Goal: Information Seeking & Learning: Find specific fact

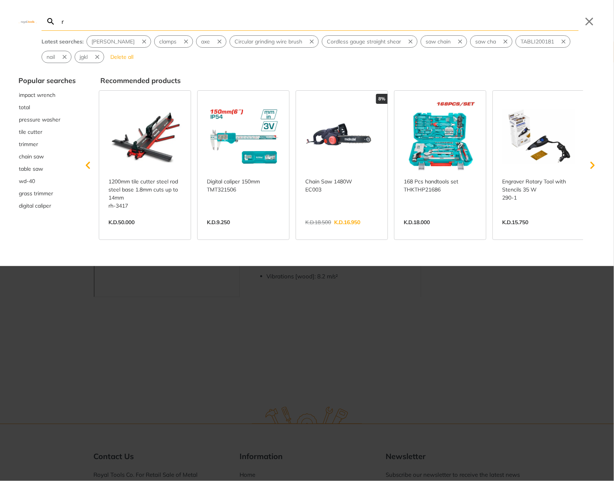
type input "r"
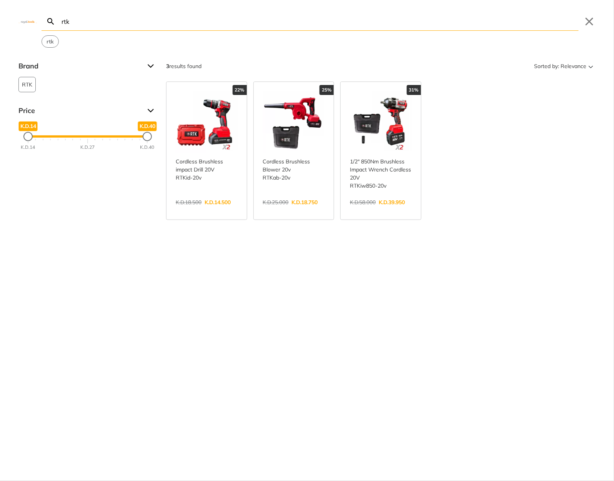
type input "rtk"
click at [588, 20] on button "Close" at bounding box center [589, 21] width 12 height 12
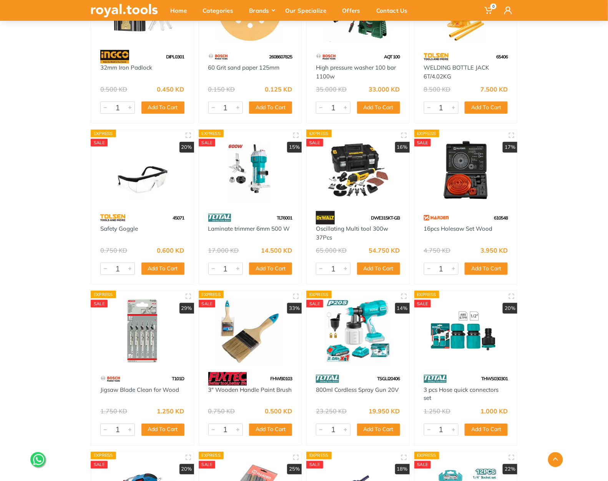
scroll to position [8335, 0]
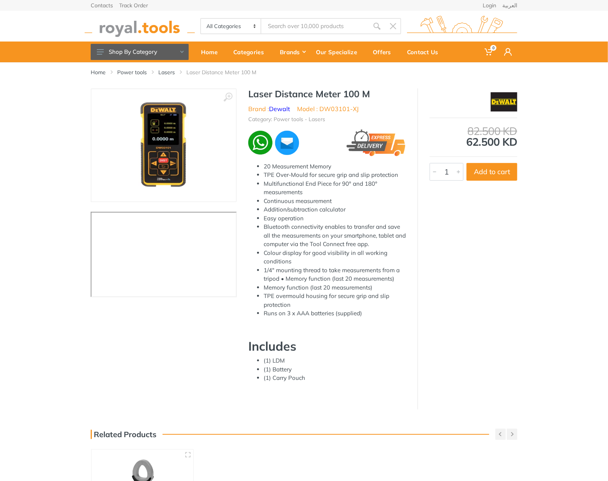
click at [260, 91] on h1 "Laser Distance Meter 100 M" at bounding box center [327, 93] width 158 height 11
drag, startPoint x: 260, startPoint y: 91, endPoint x: 368, endPoint y: 92, distance: 108.4
click at [368, 92] on h1 "Laser Distance Meter 100 M" at bounding box center [327, 93] width 158 height 11
copy div "Laser Distance Meter 100 M"
click at [334, 110] on li "Model : DW03101-XJ" at bounding box center [327, 108] width 61 height 9
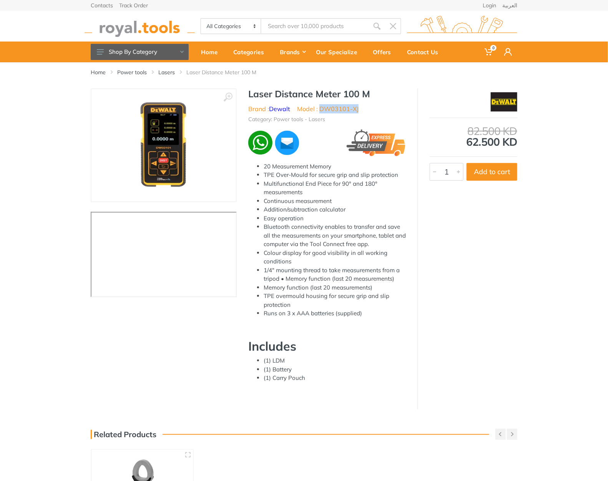
drag, startPoint x: 334, startPoint y: 110, endPoint x: 354, endPoint y: 109, distance: 20.8
click at [354, 109] on li "Model : DW03101-XJ" at bounding box center [327, 108] width 61 height 9
copy li "DW03101-XJ"
click at [265, 94] on h1 "Laser Distance Meter 100 M" at bounding box center [327, 93] width 158 height 11
click at [267, 94] on h1 "Laser Distance Meter 100 M" at bounding box center [327, 93] width 158 height 11
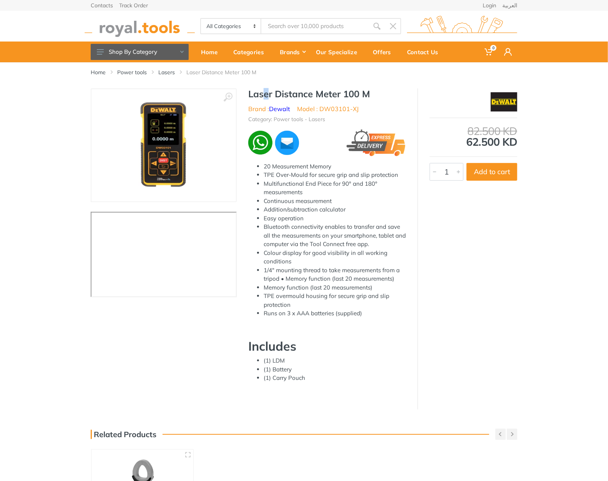
click at [270, 94] on h1 "Laser Distance Meter 100 M" at bounding box center [327, 93] width 158 height 11
drag, startPoint x: 310, startPoint y: 98, endPoint x: 346, endPoint y: 99, distance: 35.8
click at [346, 99] on h1 "Laser Distance Meter 100 M" at bounding box center [327, 93] width 158 height 11
type input "Laser Distance Meter 100 M"
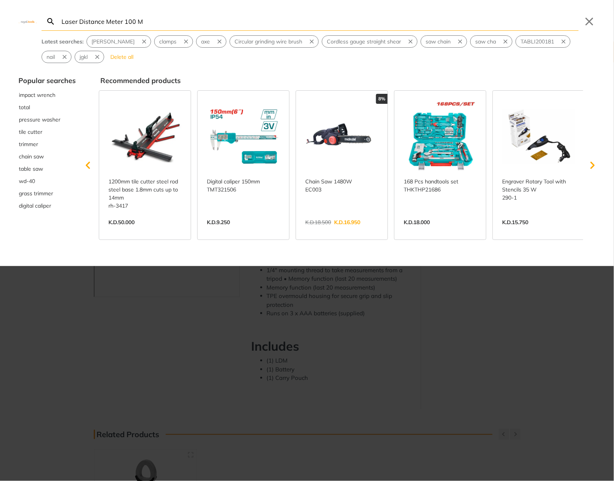
type input "Laser Distance Meter 100 M"
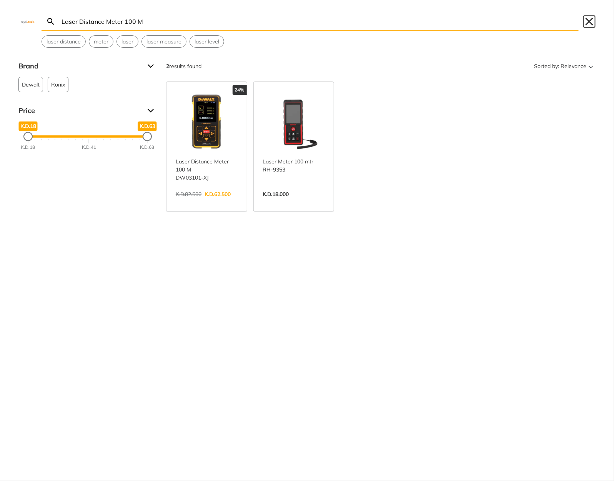
click at [591, 17] on button "Close" at bounding box center [589, 21] width 12 height 12
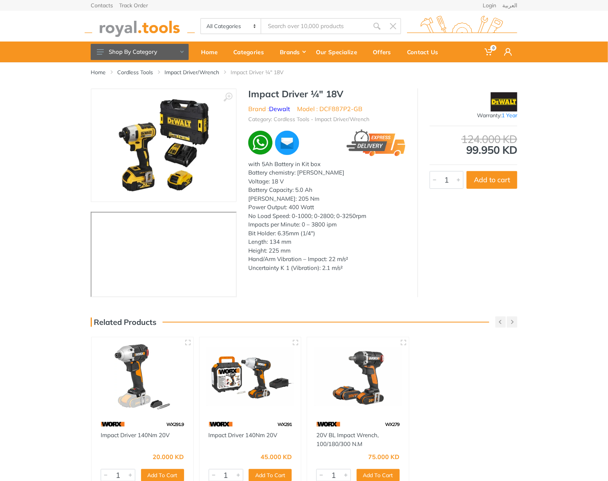
click at [261, 95] on h1 "Impact Driver ¼" 18V" at bounding box center [327, 93] width 158 height 11
drag, startPoint x: 261, startPoint y: 95, endPoint x: 336, endPoint y: 94, distance: 75.3
click at [336, 94] on h1 "Impact Driver ¼" 18V" at bounding box center [327, 93] width 158 height 11
copy h1 "Impact Driver ¼" 18V"
click at [332, 108] on li "Model : DCF887P2-GB" at bounding box center [329, 108] width 65 height 9
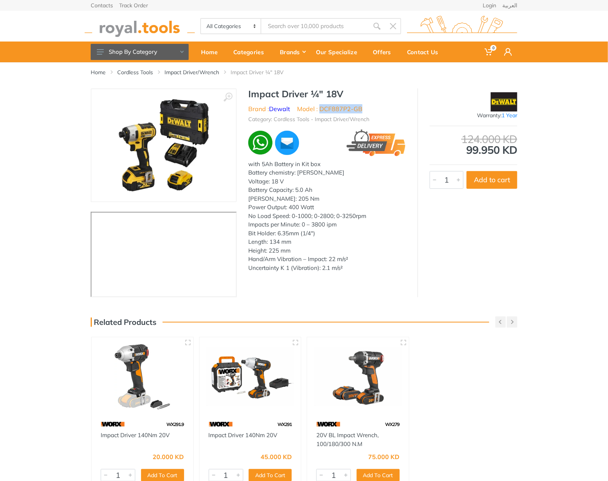
drag, startPoint x: 332, startPoint y: 108, endPoint x: 356, endPoint y: 111, distance: 24.7
click at [356, 111] on li "Model : DCF887P2-GB" at bounding box center [329, 108] width 65 height 9
copy li "DCF887P2-GB"
click at [269, 94] on h1 "Impact Driver ¼" 18V" at bounding box center [327, 93] width 158 height 11
drag, startPoint x: 269, startPoint y: 94, endPoint x: 338, endPoint y: 97, distance: 68.5
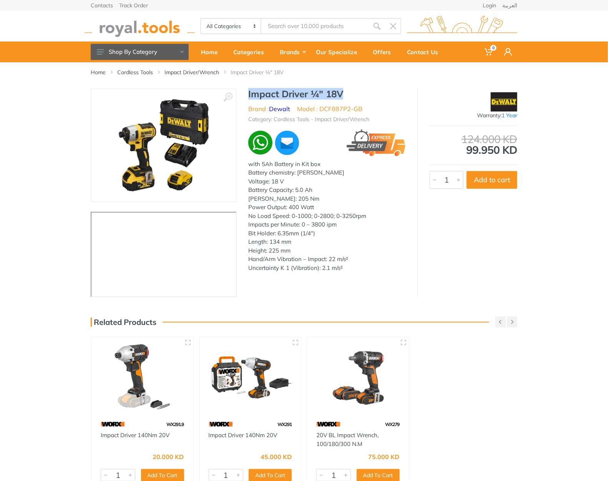
click at [338, 97] on h1 "Impact Driver ¼" 18V" at bounding box center [327, 93] width 158 height 11
copy h1 "Impact Driver ¼" 18V"
type input "Impact Driver ¼" 18V"
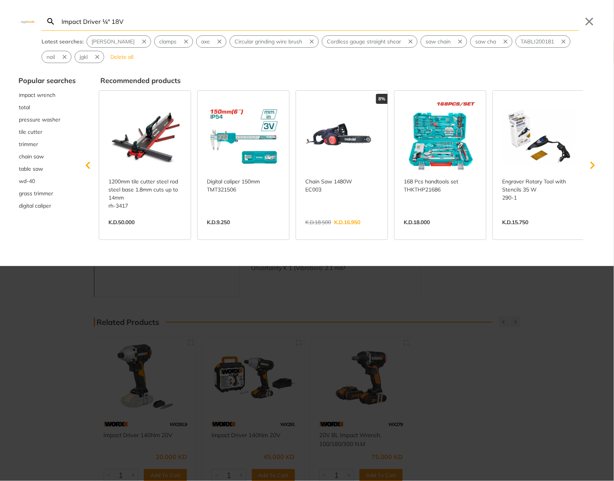
type input "Impact Driver ¼" 18V"
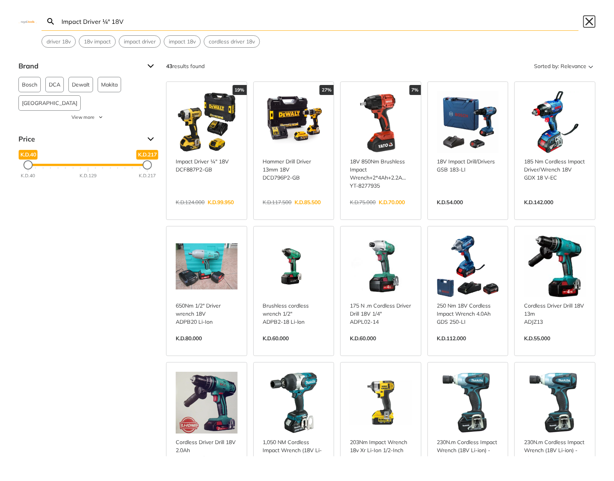
click at [591, 22] on button "Close" at bounding box center [589, 21] width 12 height 12
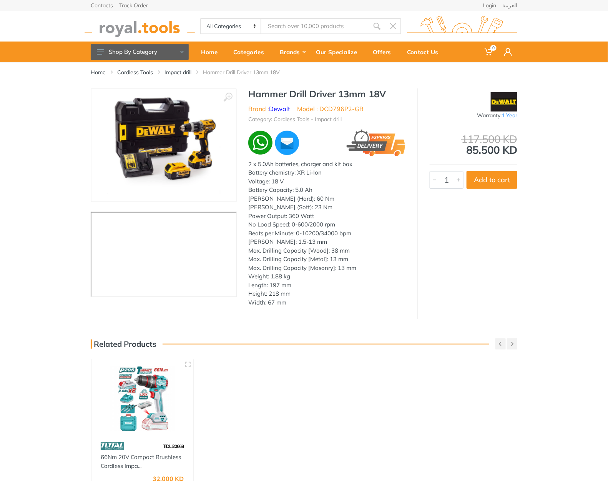
click at [333, 111] on li "Model : DCD796P2-GB" at bounding box center [330, 108] width 66 height 9
drag, startPoint x: 333, startPoint y: 111, endPoint x: 358, endPoint y: 109, distance: 24.7
click at [358, 109] on li "Model : DCD796P2-GB" at bounding box center [330, 108] width 66 height 9
copy li "DCD796P2-GB"
click at [268, 91] on h1 "Hammer Drill Driver 13mm 18V" at bounding box center [327, 93] width 158 height 11
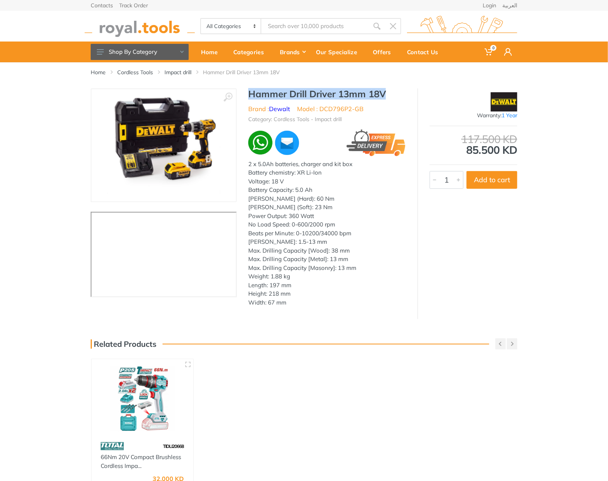
drag, startPoint x: 268, startPoint y: 91, endPoint x: 373, endPoint y: 94, distance: 104.6
click at [373, 94] on h1 "Hammer Drill Driver 13mm 18V" at bounding box center [327, 93] width 158 height 11
copy h1 "Hammer Drill Driver 13mm 18V"
type input "Hammer Drill Driver 13mm 18V"
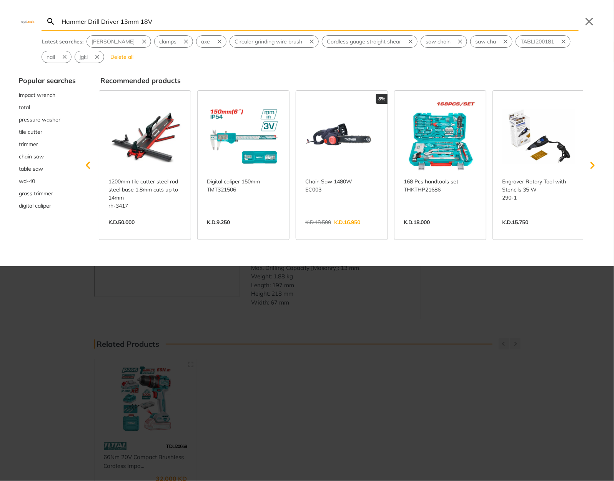
type input "Hammer Drill Driver 13mm 18V"
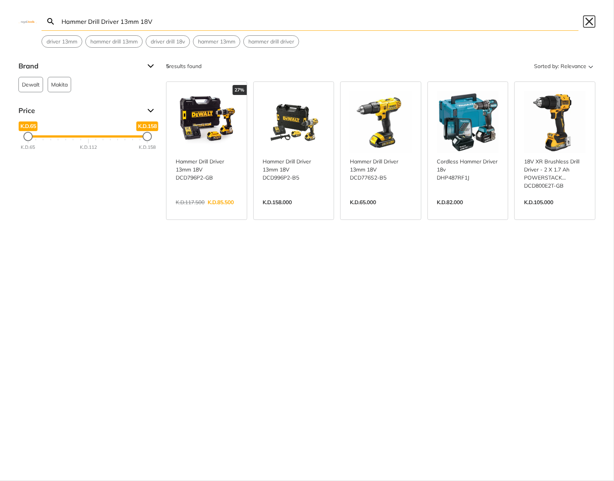
click at [586, 25] on button "Close" at bounding box center [589, 21] width 12 height 12
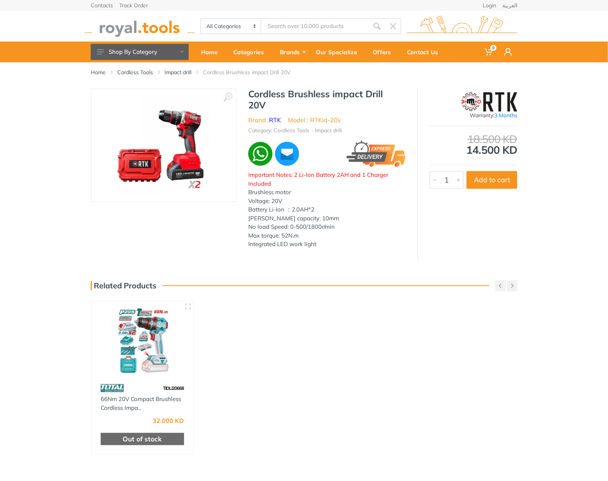
click at [251, 95] on h1 "Cordless Brushless impact Drill 20V" at bounding box center [327, 99] width 158 height 22
drag, startPoint x: 251, startPoint y: 95, endPoint x: 276, endPoint y: 104, distance: 26.9
click at [276, 104] on h1 "Cordless Brushless impact Drill 20V" at bounding box center [327, 99] width 158 height 22
copy div "Cordless Brushless impact Drill 20V"
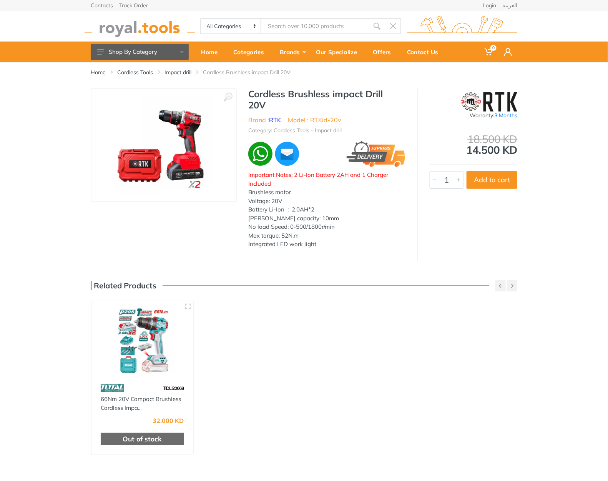
type input "Cordless Brushless impact Drill 20V"
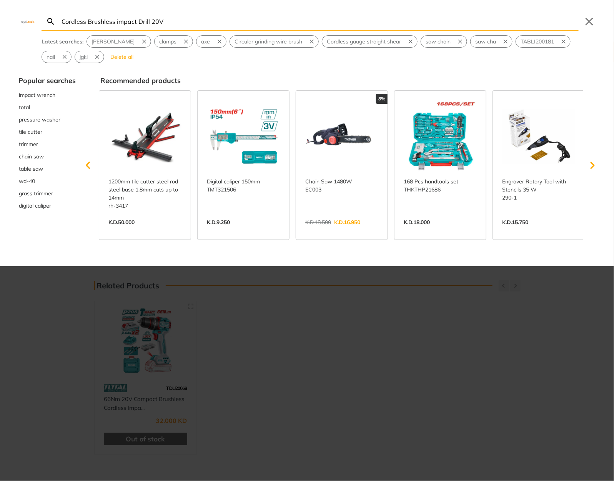
type input "Cordless Brushless impact Drill 20V"
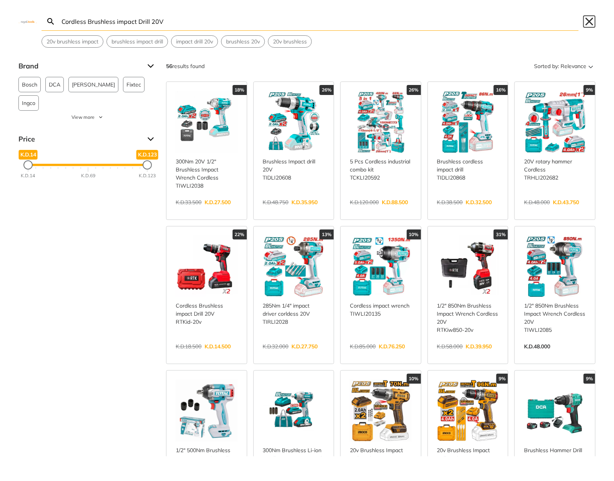
click at [591, 22] on button "Close" at bounding box center [589, 21] width 12 height 12
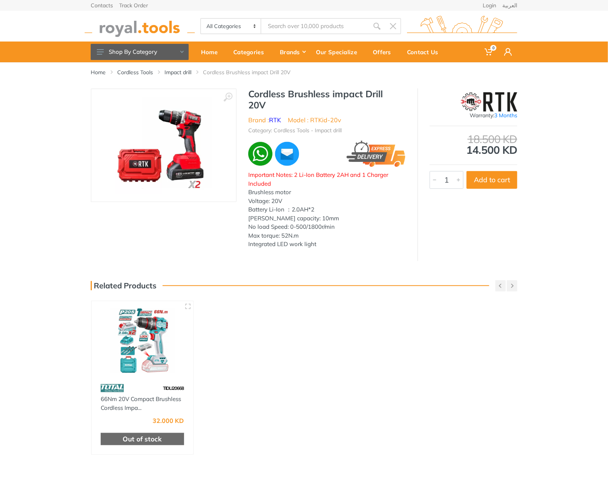
click at [319, 121] on li "Model : RTKid-20v" at bounding box center [314, 119] width 53 height 9
drag, startPoint x: 319, startPoint y: 121, endPoint x: 344, endPoint y: 120, distance: 24.2
click at [344, 120] on ul "Brand : RTK Model : RTKid-20v" at bounding box center [327, 119] width 158 height 9
copy div "RTKid-20v"
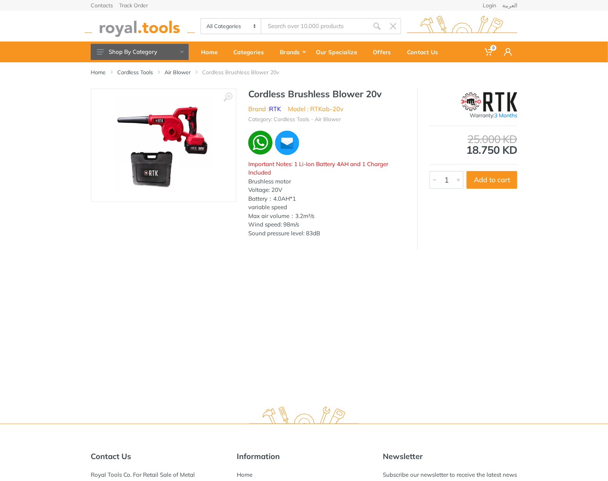
click at [257, 92] on h1 "Cordless Brushless Blower 20v" at bounding box center [327, 93] width 158 height 11
drag, startPoint x: 257, startPoint y: 92, endPoint x: 372, endPoint y: 94, distance: 114.9
click at [372, 94] on h1 "Cordless Brushless Blower 20v" at bounding box center [327, 93] width 158 height 11
click at [317, 110] on li "Model : RTKab-20v" at bounding box center [316, 108] width 56 height 9
drag, startPoint x: 317, startPoint y: 110, endPoint x: 338, endPoint y: 110, distance: 20.8
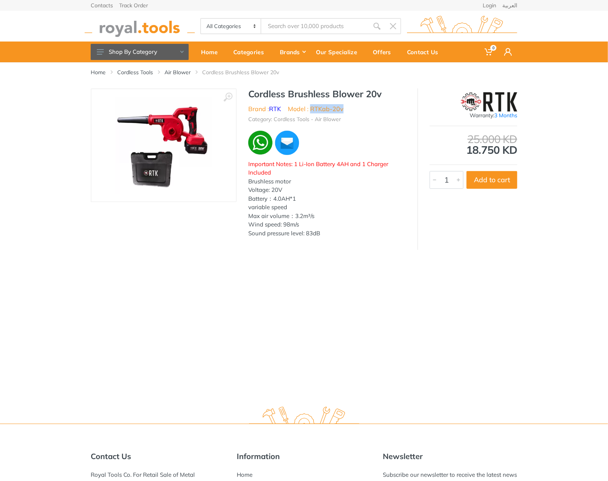
click at [338, 110] on li "Model : RTKab-20v" at bounding box center [316, 108] width 56 height 9
copy li "RTKab-20v"
type input "RTKab-20v"
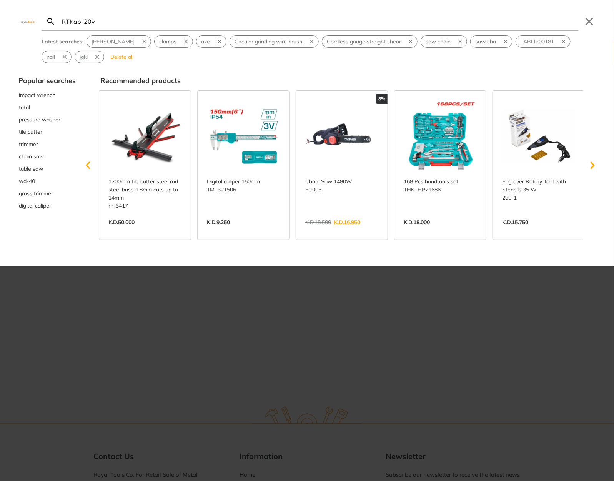
type input "RTKab-20v"
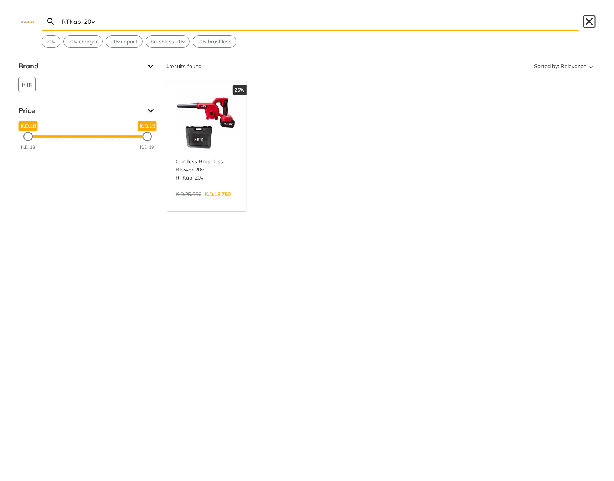
click at [587, 22] on button "Close" at bounding box center [589, 21] width 12 height 12
